Goal: Task Accomplishment & Management: Use online tool/utility

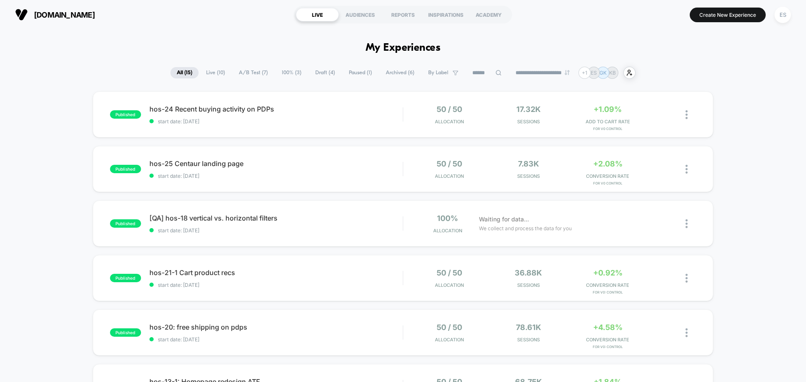
scroll to position [518, 0]
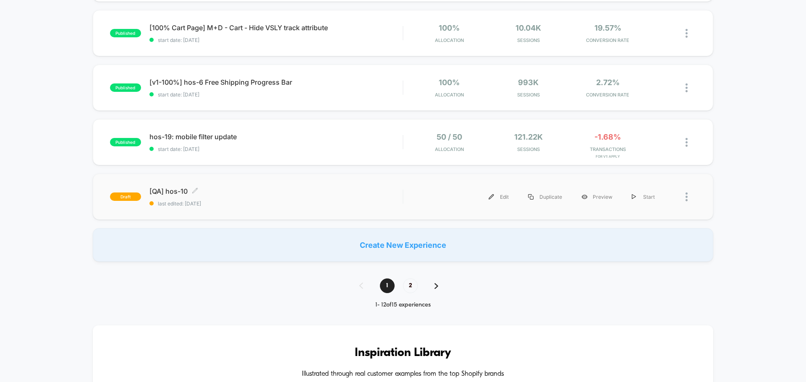
click at [159, 191] on span "[QA] hos-10 Click to edit experience details" at bounding box center [275, 191] width 253 height 8
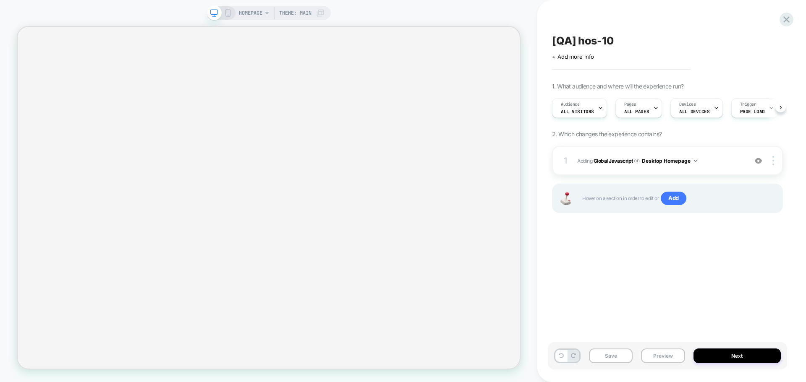
scroll to position [0, 0]
click at [673, 352] on button "Preview" at bounding box center [663, 356] width 44 height 15
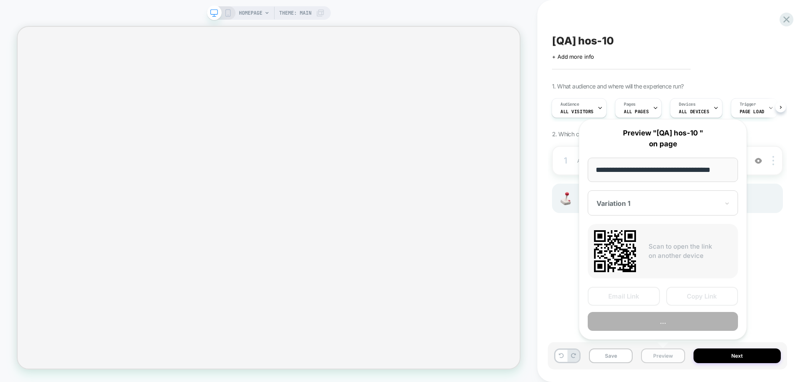
scroll to position [0, 9]
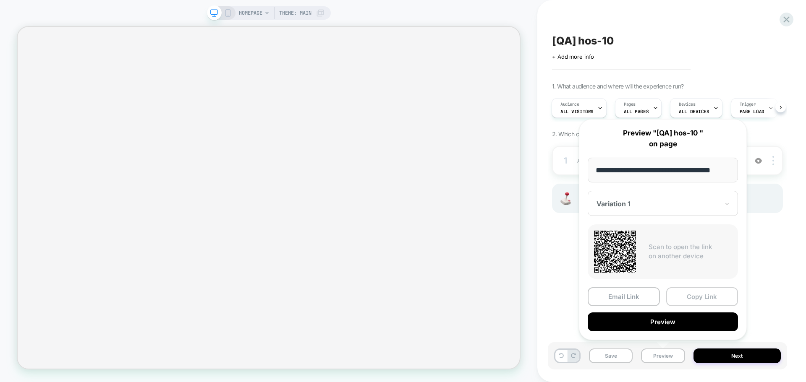
click at [693, 300] on button "Copy Link" at bounding box center [702, 296] width 72 height 19
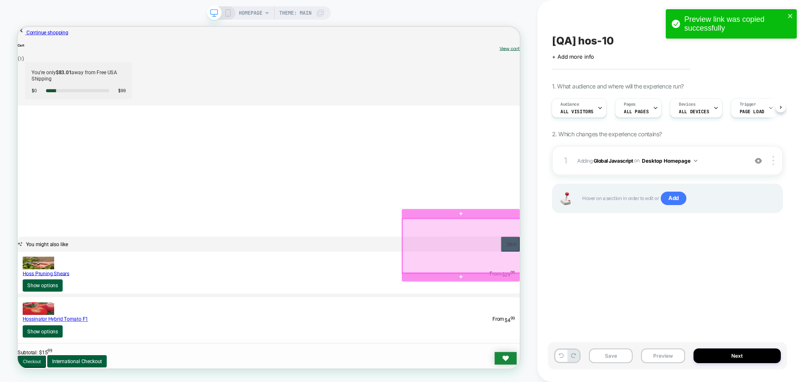
scroll to position [0, 0]
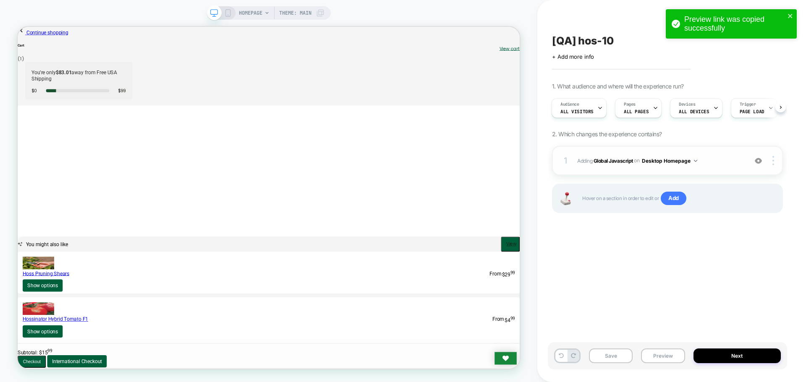
click at [611, 165] on span "Adding Global Javascript on Desktop Homepage" at bounding box center [660, 161] width 166 height 10
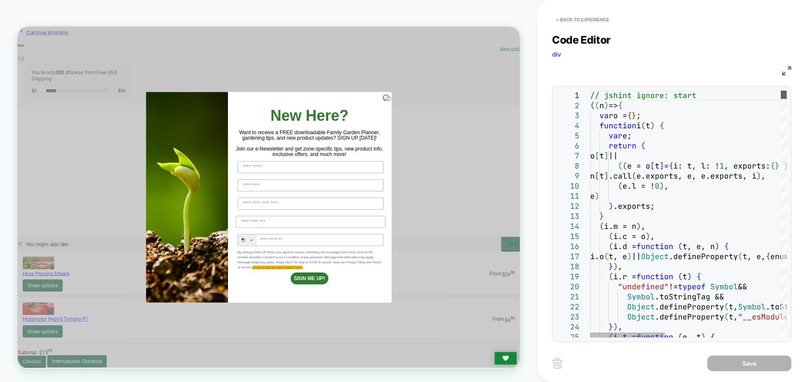
click at [786, 91] on div at bounding box center [784, 95] width 6 height 8
type textarea "**********"
